Goal: Find specific page/section: Find specific page/section

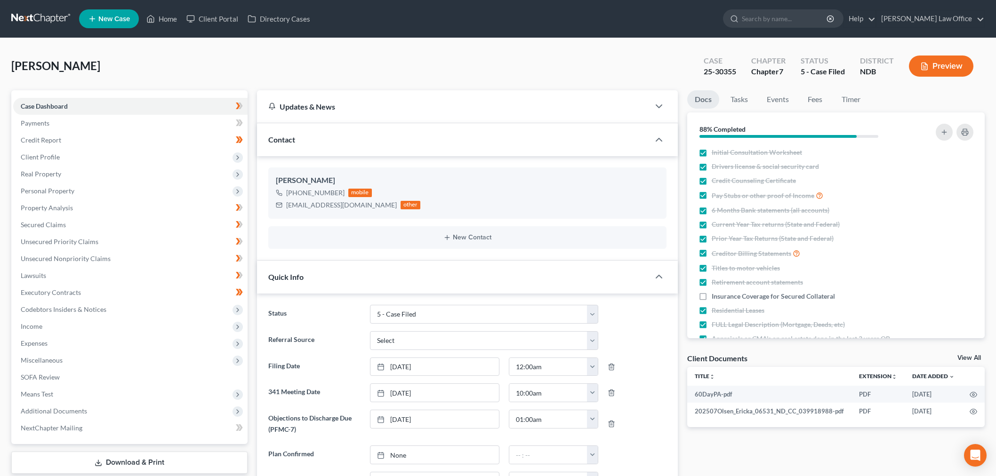
select select "8"
click at [39, 18] on link at bounding box center [41, 18] width 60 height 17
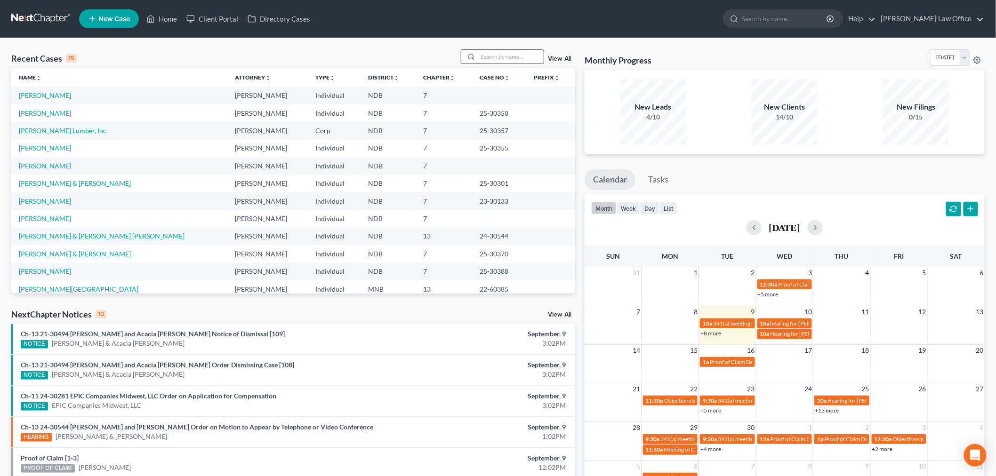
click at [514, 53] on input "search" at bounding box center [511, 57] width 66 height 14
type input "hove"
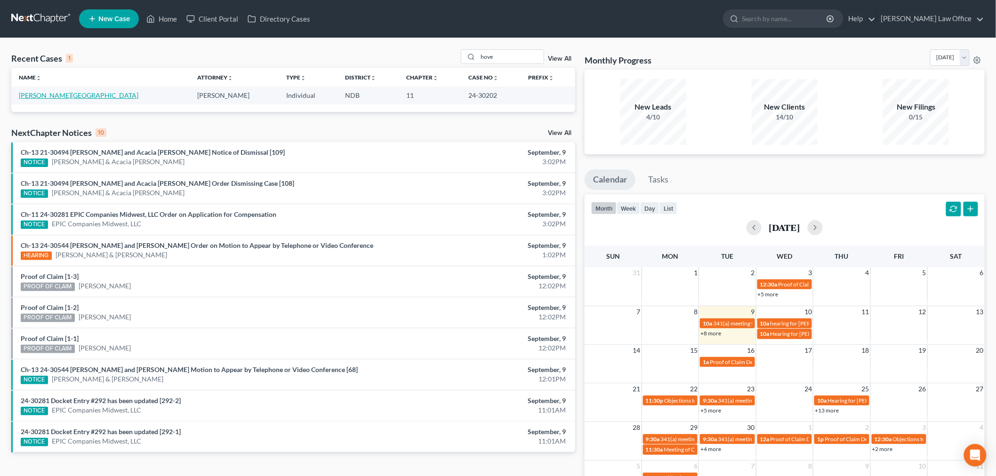
click at [39, 94] on link "Hove, Chad" at bounding box center [79, 95] width 120 height 8
select select "6"
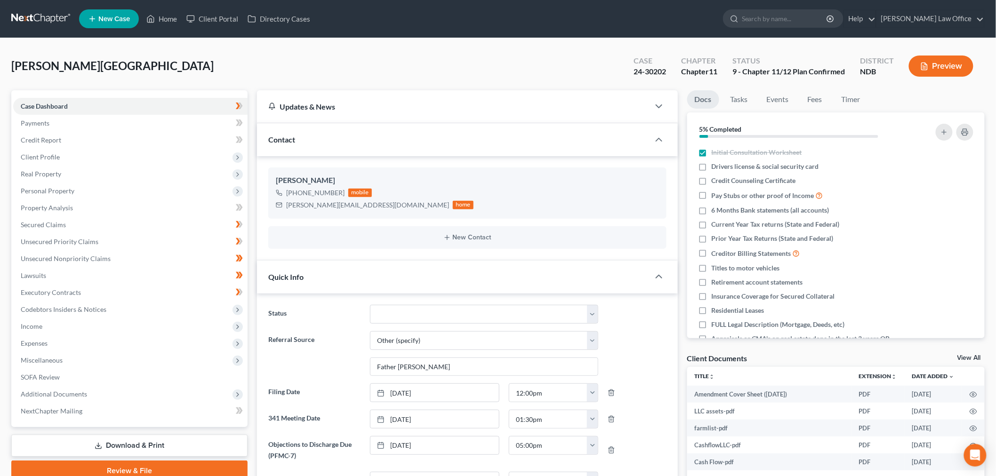
scroll to position [13605, 0]
